Goal: Task Accomplishment & Management: Manage account settings

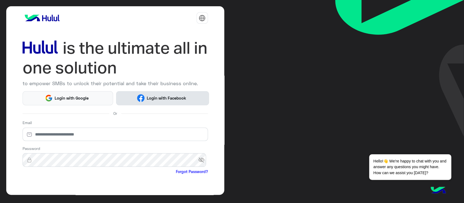
click at [143, 99] on img at bounding box center [141, 98] width 8 height 8
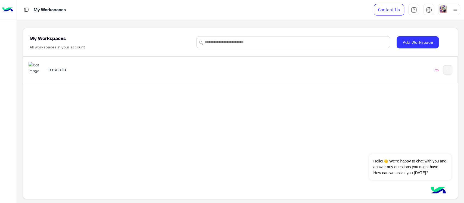
click at [63, 65] on div "Travista" at bounding box center [156, 70] width 254 height 16
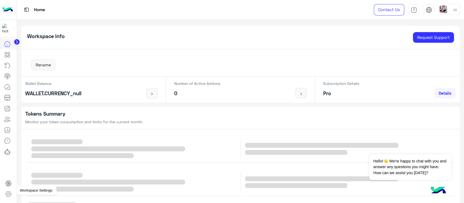
click at [7, 193] on icon at bounding box center [8, 194] width 2 height 2
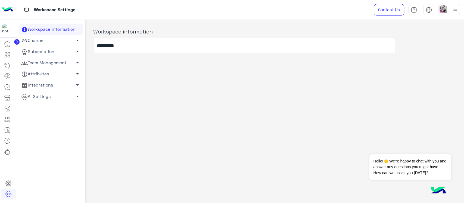
click at [43, 42] on link "Channel arrow_drop_down" at bounding box center [51, 40] width 64 height 11
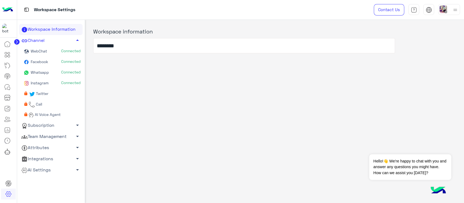
click at [73, 51] on span "Connected" at bounding box center [71, 50] width 20 height 5
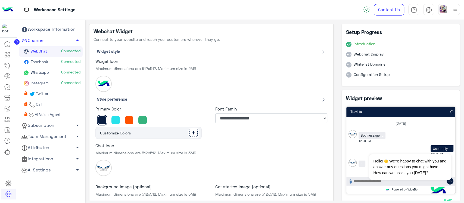
click at [71, 61] on span "Connected" at bounding box center [71, 61] width 20 height 5
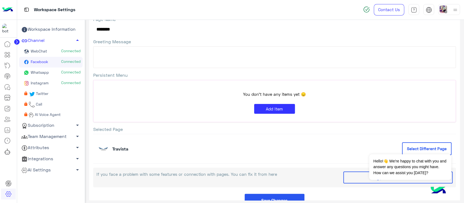
scroll to position [62, 0]
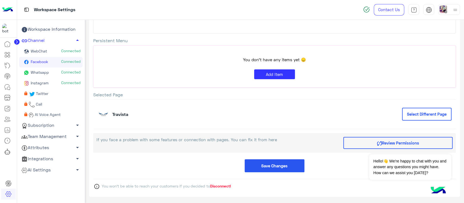
click at [221, 185] on span "Disconnect!" at bounding box center [220, 185] width 21 height 5
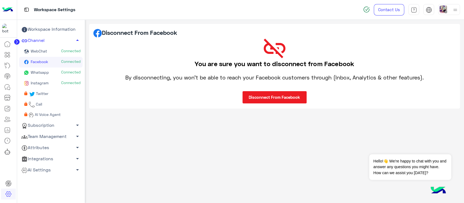
click at [264, 96] on button "Disconnect From Facebook" at bounding box center [274, 97] width 64 height 12
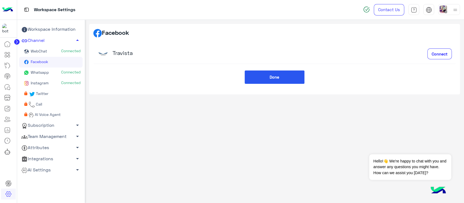
click at [50, 80] on link "Instagram Connected" at bounding box center [51, 83] width 64 height 11
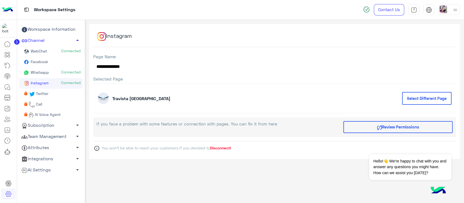
click at [219, 149] on span "Disconnect!" at bounding box center [220, 147] width 21 height 5
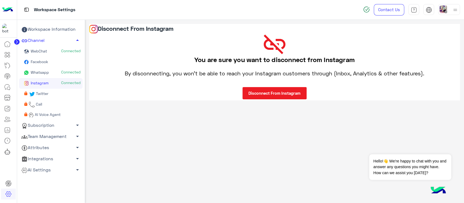
click at [257, 86] on div "You are sure you want to disconnect from Instagram By disconnecting, you won’t …" at bounding box center [274, 66] width 371 height 67
click at [257, 90] on button "Disconnect From Instagram" at bounding box center [274, 93] width 64 height 12
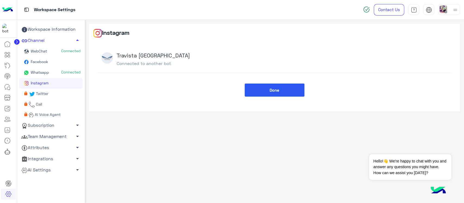
click at [248, 95] on button "Done" at bounding box center [275, 89] width 60 height 13
